Goal: Use online tool/utility: Utilize a website feature to perform a specific function

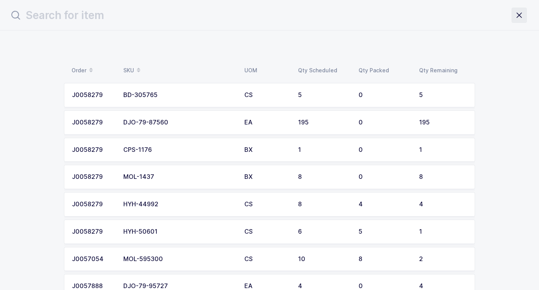
click at [517, 14] on icon "close drawer" at bounding box center [519, 15] width 11 height 11
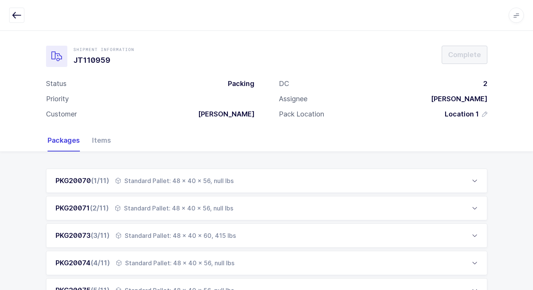
click at [186, 178] on div "Standard Pallet: 48 x 40 x 56, null lbs" at bounding box center [174, 180] width 118 height 9
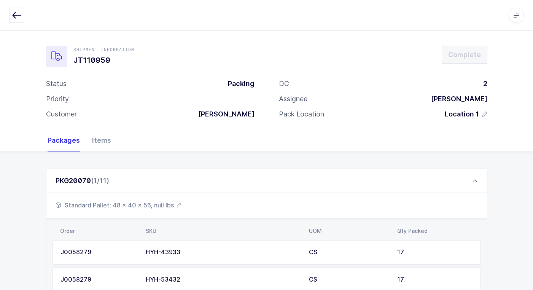
click at [162, 206] on span "Standard Pallet: 48 x 40 x 56, null lbs" at bounding box center [119, 205] width 126 height 9
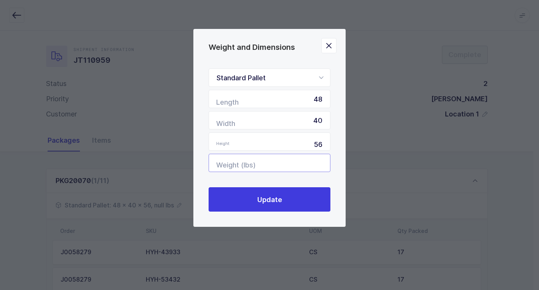
click at [312, 166] on input "Weight (lbs)" at bounding box center [270, 163] width 122 height 18
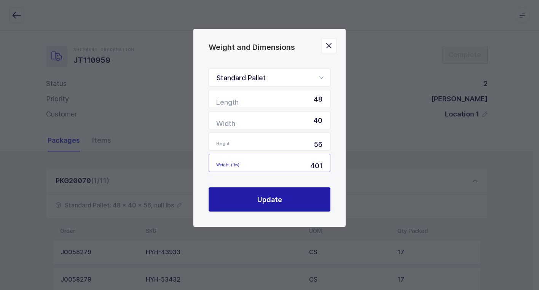
type input "401"
click at [263, 201] on span "Update" at bounding box center [269, 200] width 25 height 10
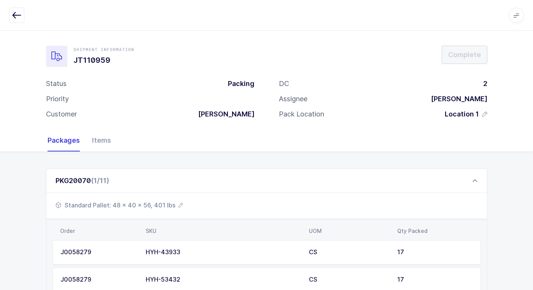
click at [156, 207] on span "Standard Pallet: 48 x 40 x 56, 401 lbs" at bounding box center [119, 205] width 127 height 9
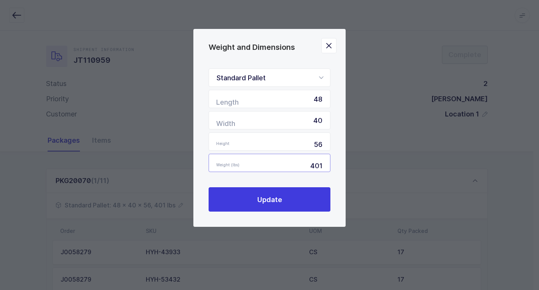
click at [322, 164] on input "401" at bounding box center [270, 163] width 122 height 18
type input "4"
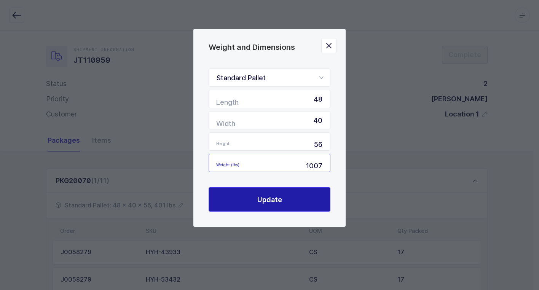
type input "1007"
click at [296, 197] on button "Update" at bounding box center [270, 199] width 122 height 24
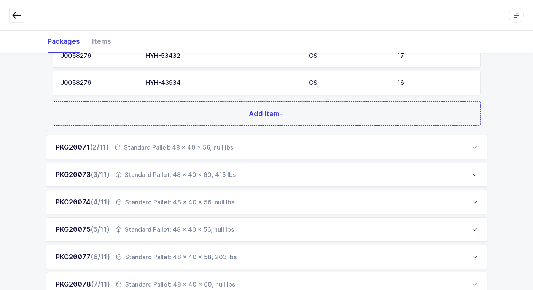
scroll to position [228, 0]
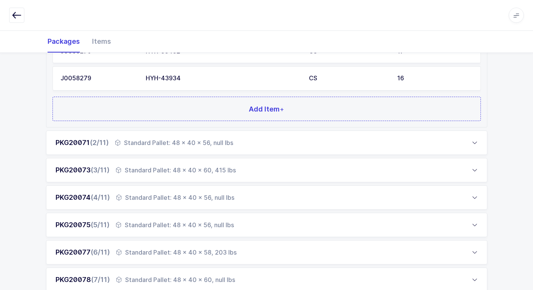
click at [188, 143] on div "Standard Pallet: 48 x 40 x 56, null lbs" at bounding box center [174, 142] width 118 height 9
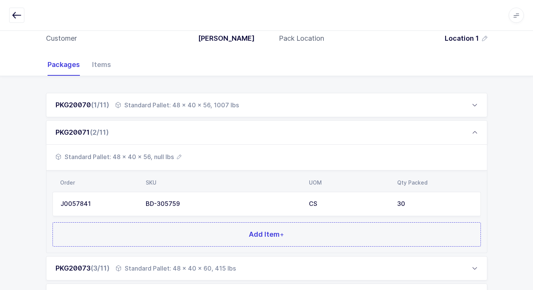
scroll to position [38, 0]
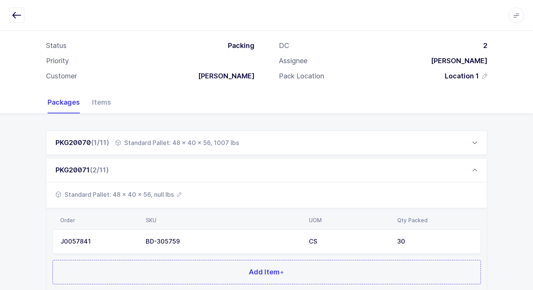
click at [155, 193] on span "Standard Pallet: 48 x 40 x 56, null lbs" at bounding box center [119, 194] width 126 height 9
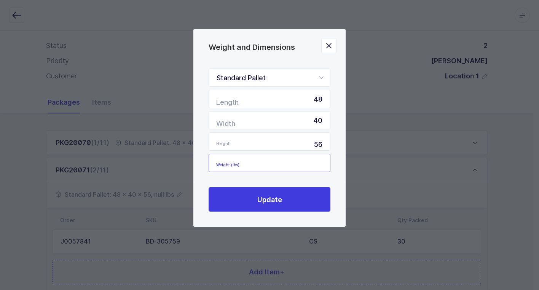
click at [310, 162] on input "Weight (lbs)" at bounding box center [270, 163] width 122 height 18
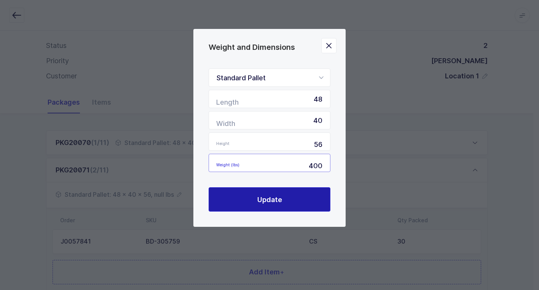
type input "400"
drag, startPoint x: 247, startPoint y: 202, endPoint x: 252, endPoint y: 202, distance: 4.9
click at [252, 202] on button "Update" at bounding box center [270, 199] width 122 height 24
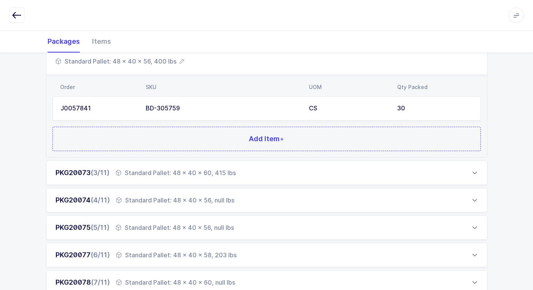
scroll to position [190, 0]
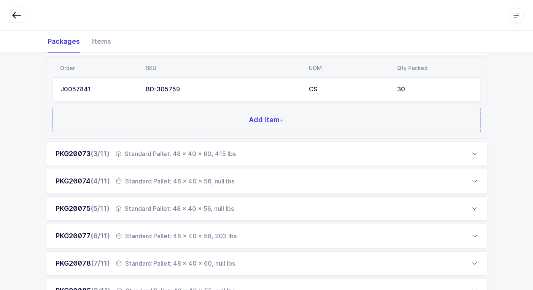
click at [194, 182] on div "Standard Pallet: 48 x 40 x 56, null lbs" at bounding box center [175, 181] width 118 height 9
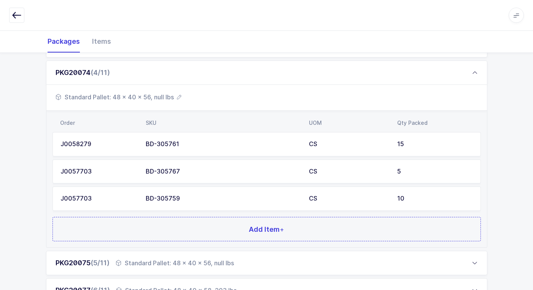
click at [157, 99] on span "Standard Pallet: 48 x 40 x 56, null lbs" at bounding box center [119, 96] width 126 height 9
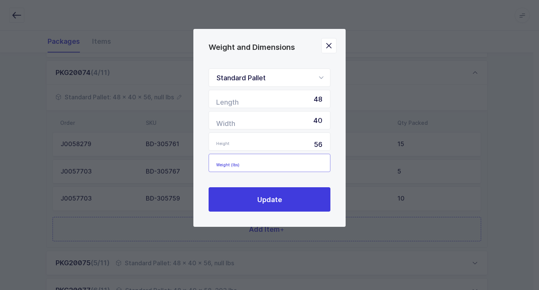
click at [314, 157] on input "Weight (lbs)" at bounding box center [270, 163] width 122 height 18
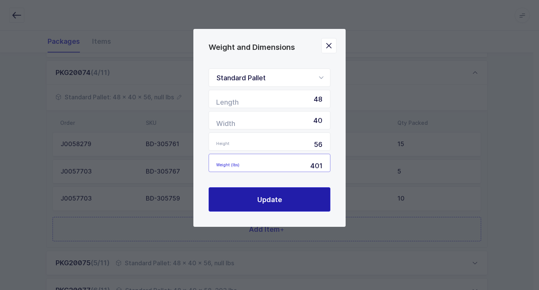
type input "401"
click at [307, 201] on button "Update" at bounding box center [270, 199] width 122 height 24
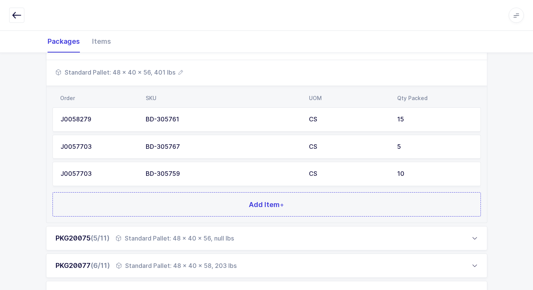
scroll to position [228, 0]
